Goal: Download file/media

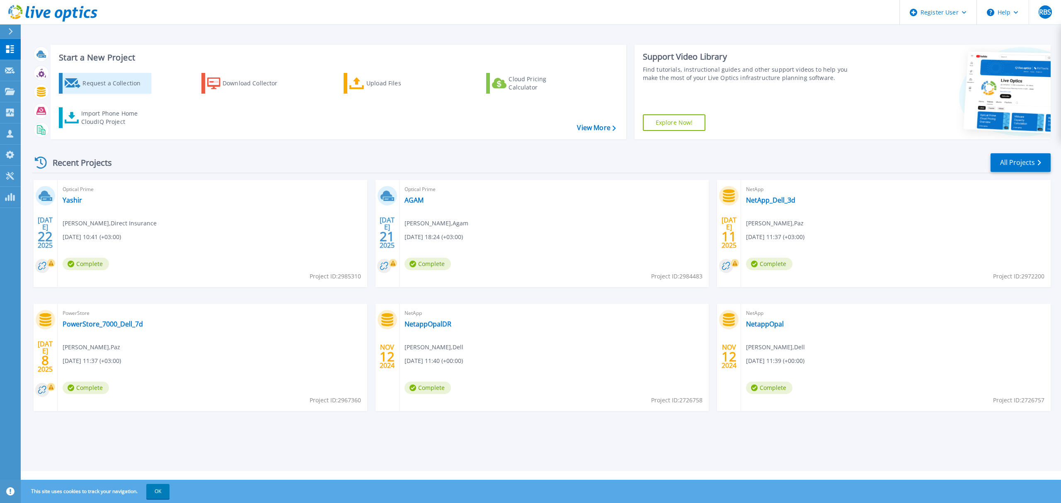
click at [94, 78] on div "Request a Collection" at bounding box center [115, 83] width 66 height 17
click at [593, 126] on link "View More" at bounding box center [596, 128] width 39 height 8
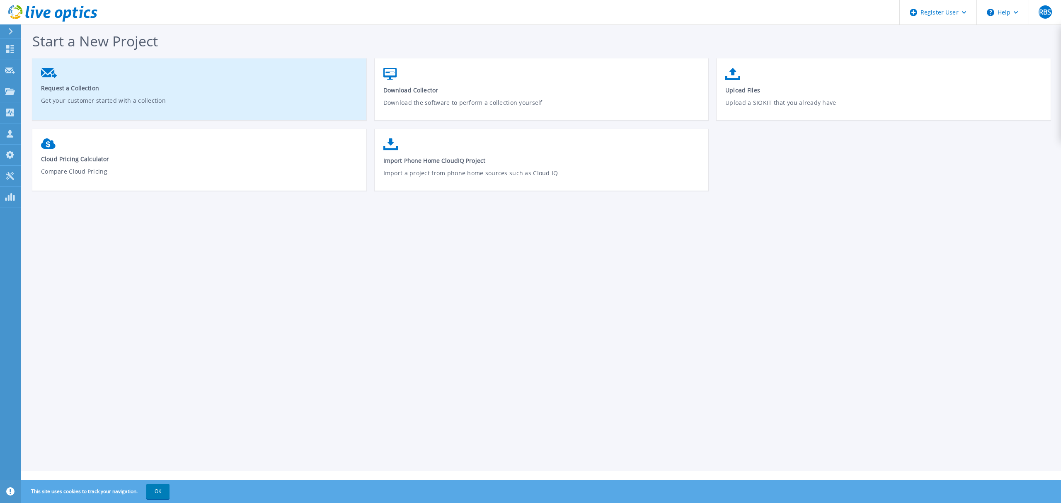
click at [85, 92] on span "Request a Collection" at bounding box center [199, 88] width 317 height 8
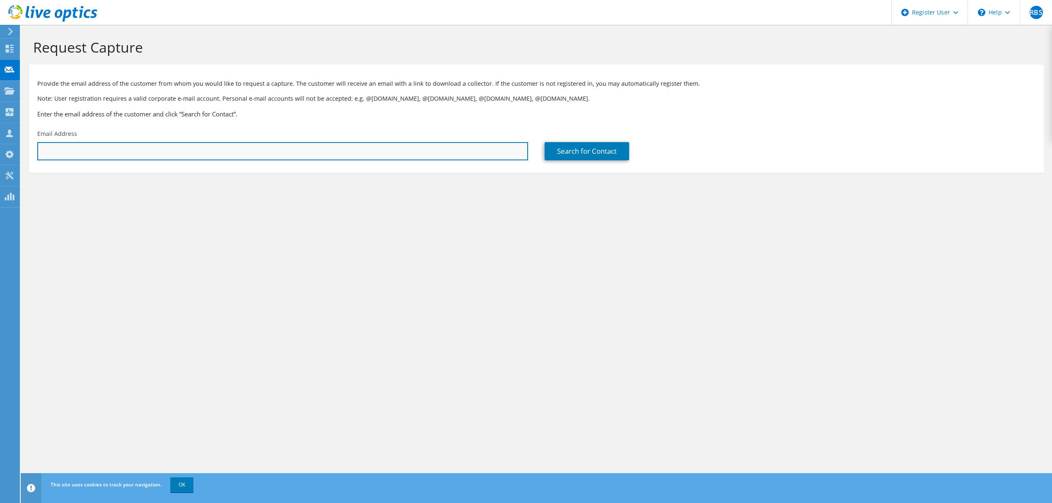
click at [67, 150] on input "text" at bounding box center [282, 151] width 491 height 18
type input "m"
click at [70, 148] on input "text" at bounding box center [282, 151] width 491 height 18
type input "[EMAIL_ADDRESS][DOMAIN_NAME]"
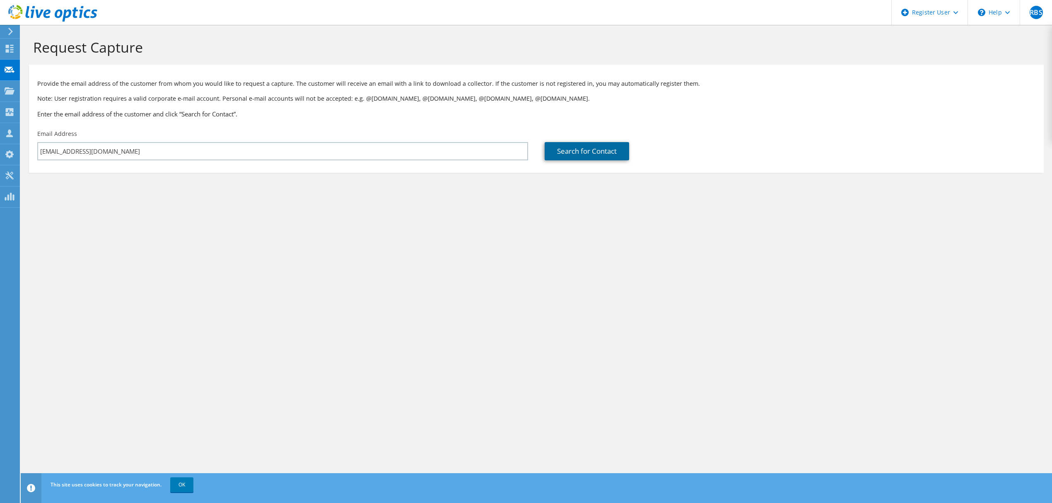
click at [577, 150] on link "Search for Contact" at bounding box center [587, 151] width 85 height 18
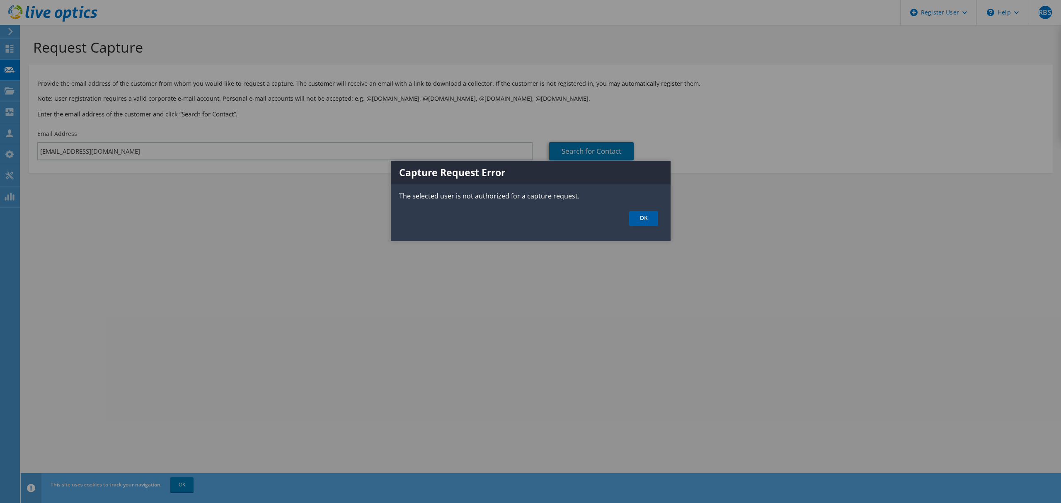
click at [645, 213] on link "OK" at bounding box center [643, 218] width 29 height 15
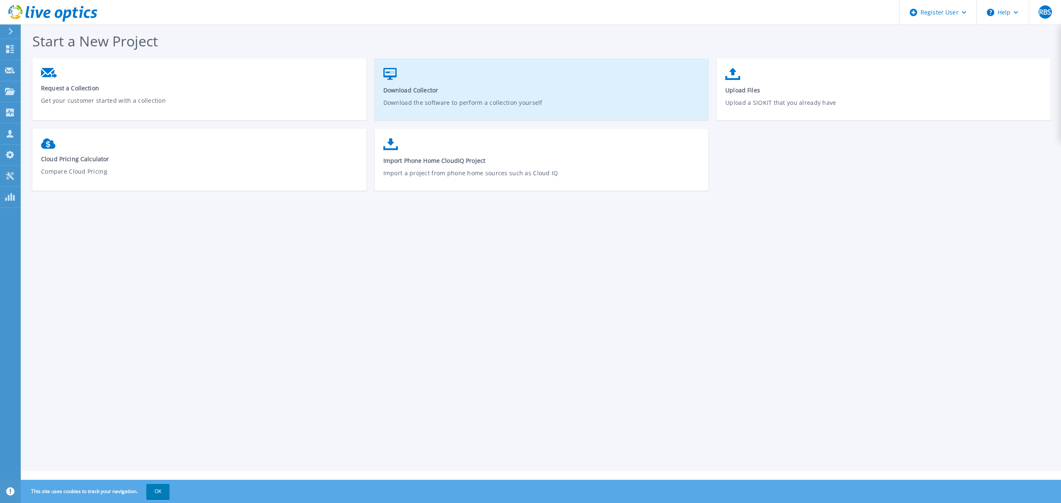
click at [420, 94] on link "Download Collector Download the software to perform a collection yourself" at bounding box center [542, 93] width 334 height 59
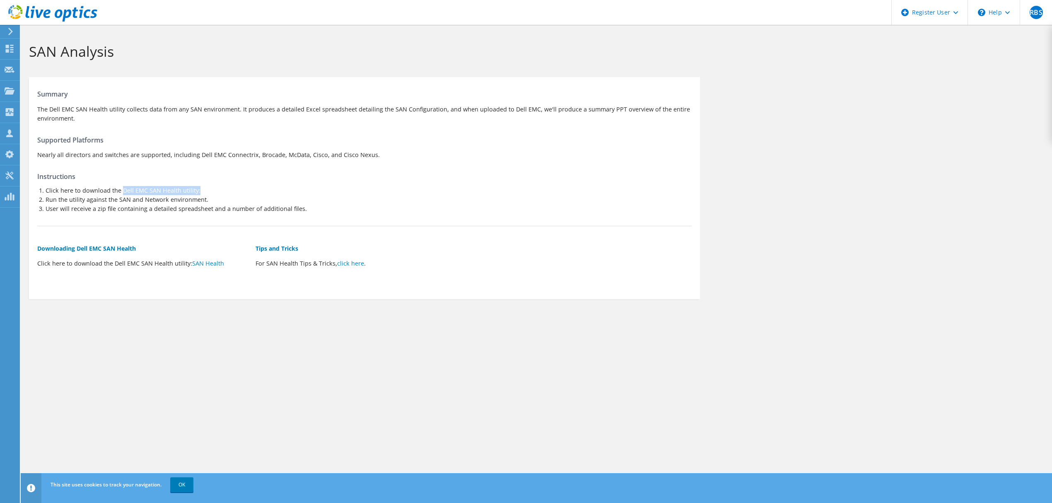
drag, startPoint x: 121, startPoint y: 189, endPoint x: 208, endPoint y: 193, distance: 86.7
click at [208, 193] on li "Click here to download the Dell EMC SAN Health utility:" at bounding box center [369, 190] width 646 height 9
copy li "Dell EMC SAN Health utility:"
